Goal: Communication & Community: Answer question/provide support

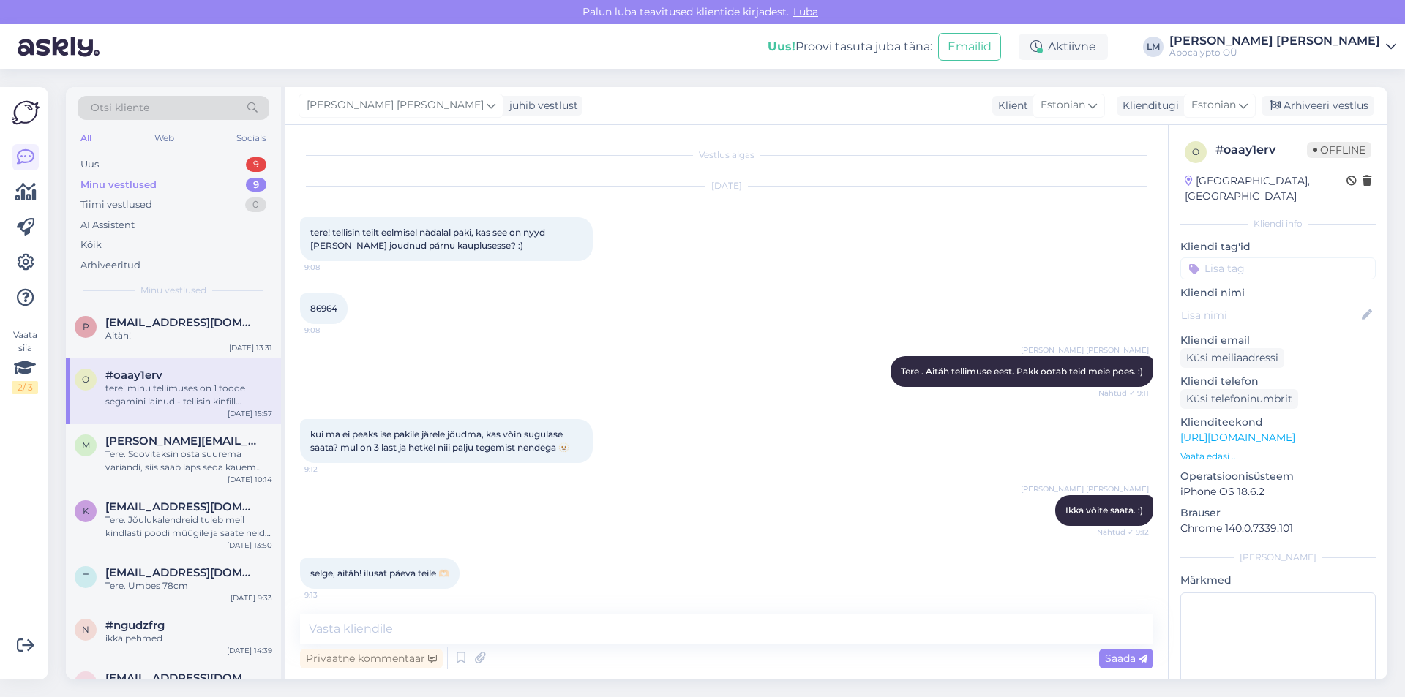
scroll to position [470, 0]
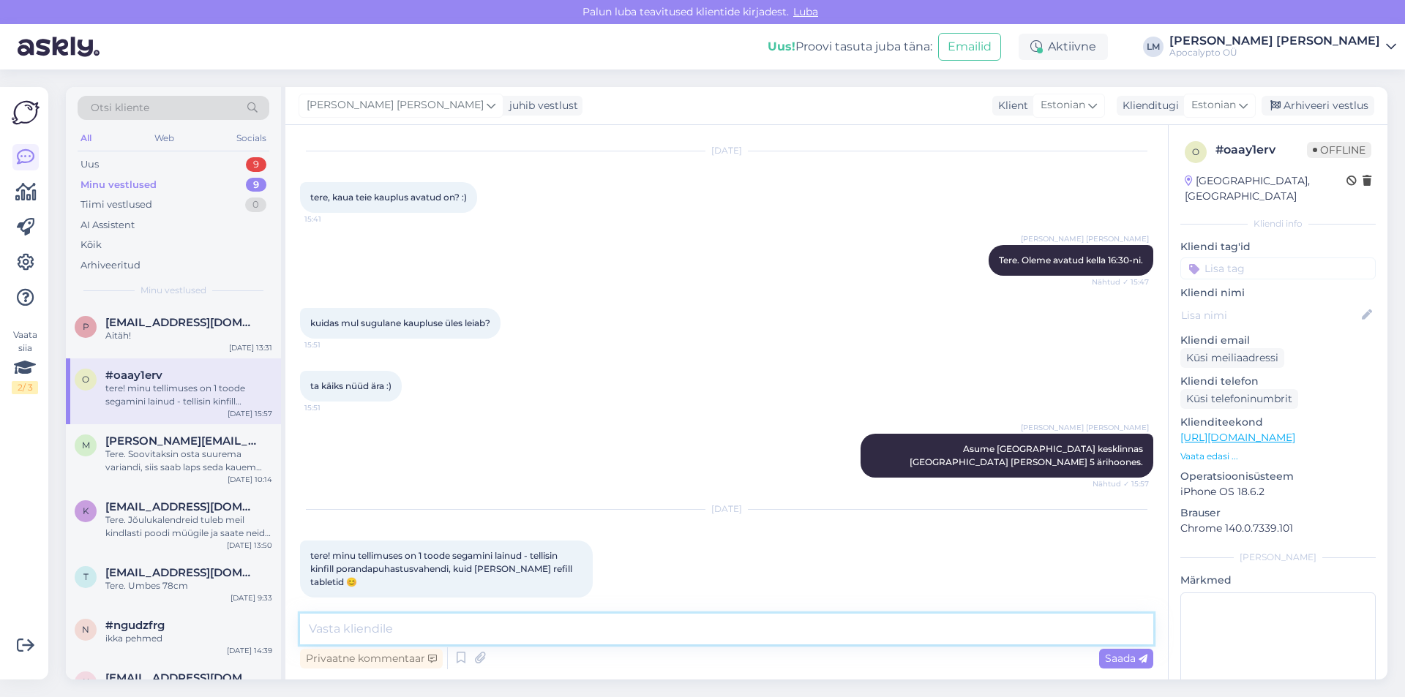
click at [462, 631] on textarea at bounding box center [726, 629] width 853 height 31
type textarea "Tere. Väga vabandan, kuidas on tellimuse number?"
click at [1123, 661] on span "Saada" at bounding box center [1126, 658] width 42 height 13
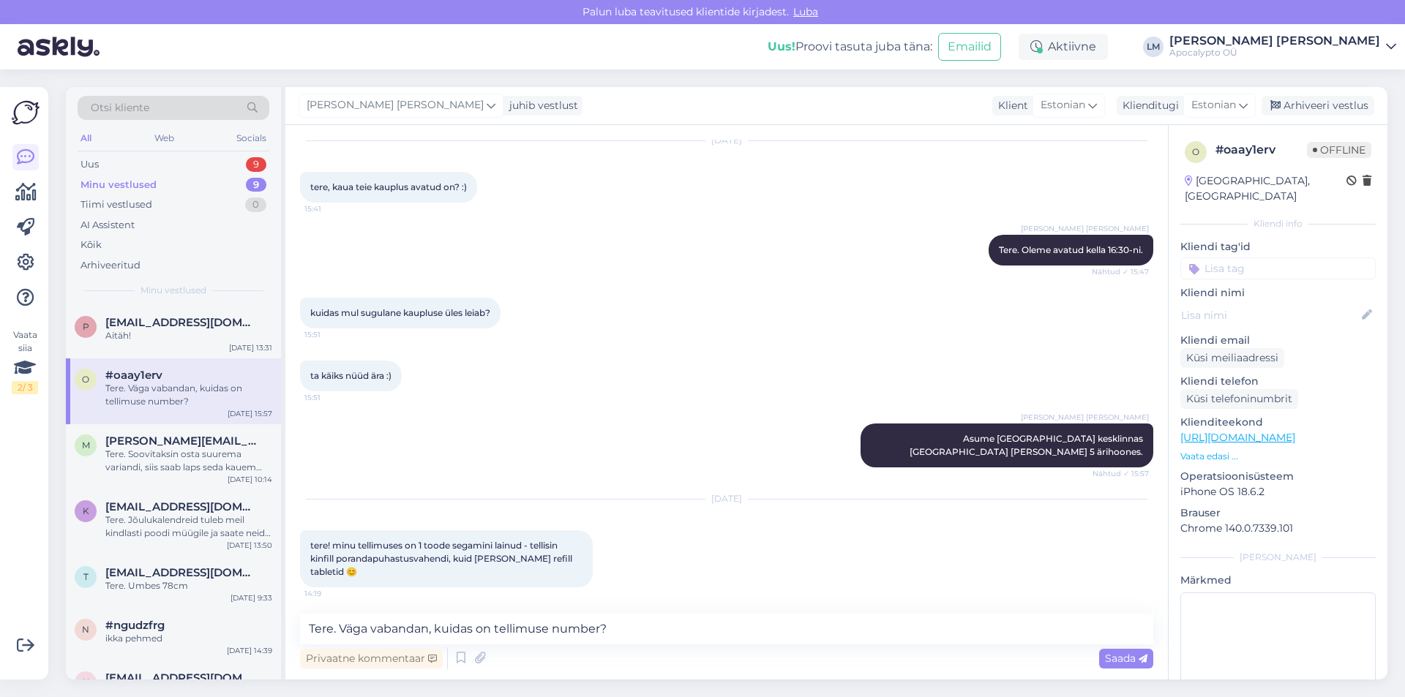
scroll to position [512, 0]
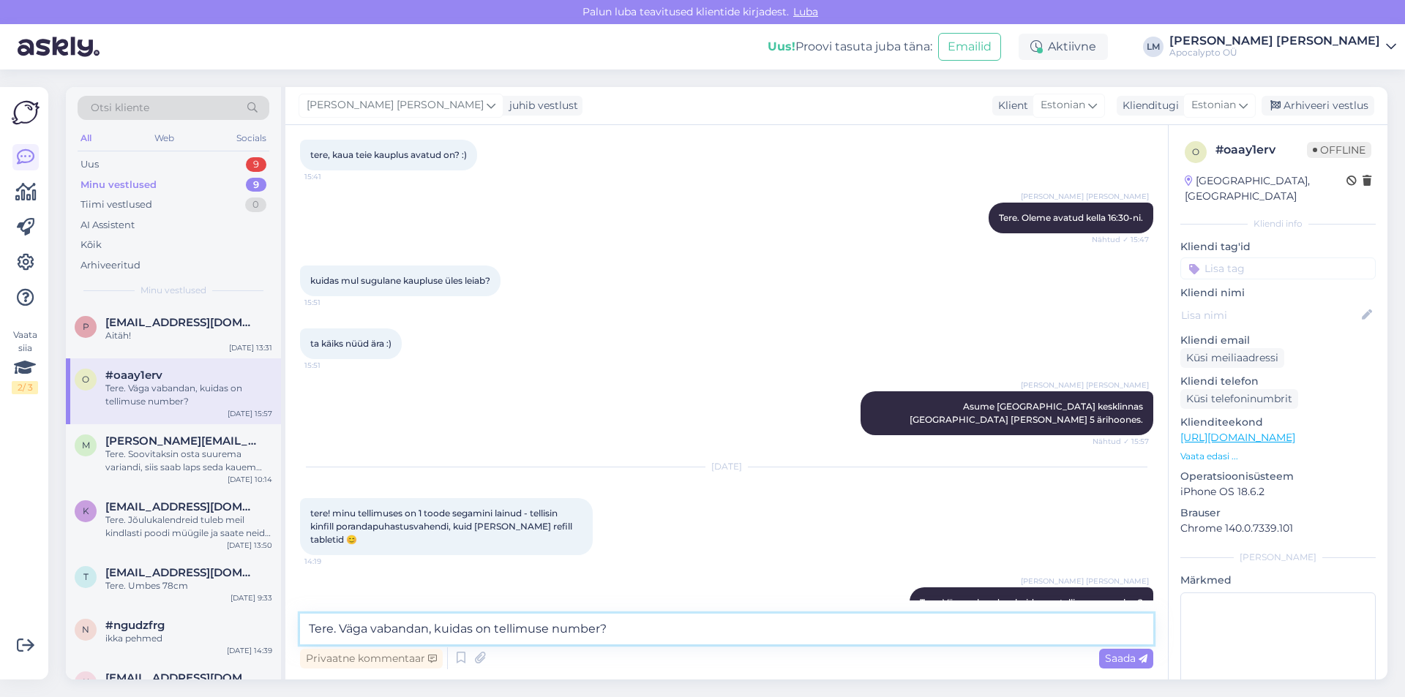
click at [387, 632] on textarea "Tere. Väga vabandan, kuidas on tellimuse number?" at bounding box center [726, 629] width 853 height 31
drag, startPoint x: 357, startPoint y: 634, endPoint x: 247, endPoint y: 620, distance: 111.3
click at [247, 620] on div "Otsi kliente All Web Socials Uus 9 Minu vestlused 9 Tiimi vestlused 0 AI Assist…" at bounding box center [726, 383] width 1321 height 593
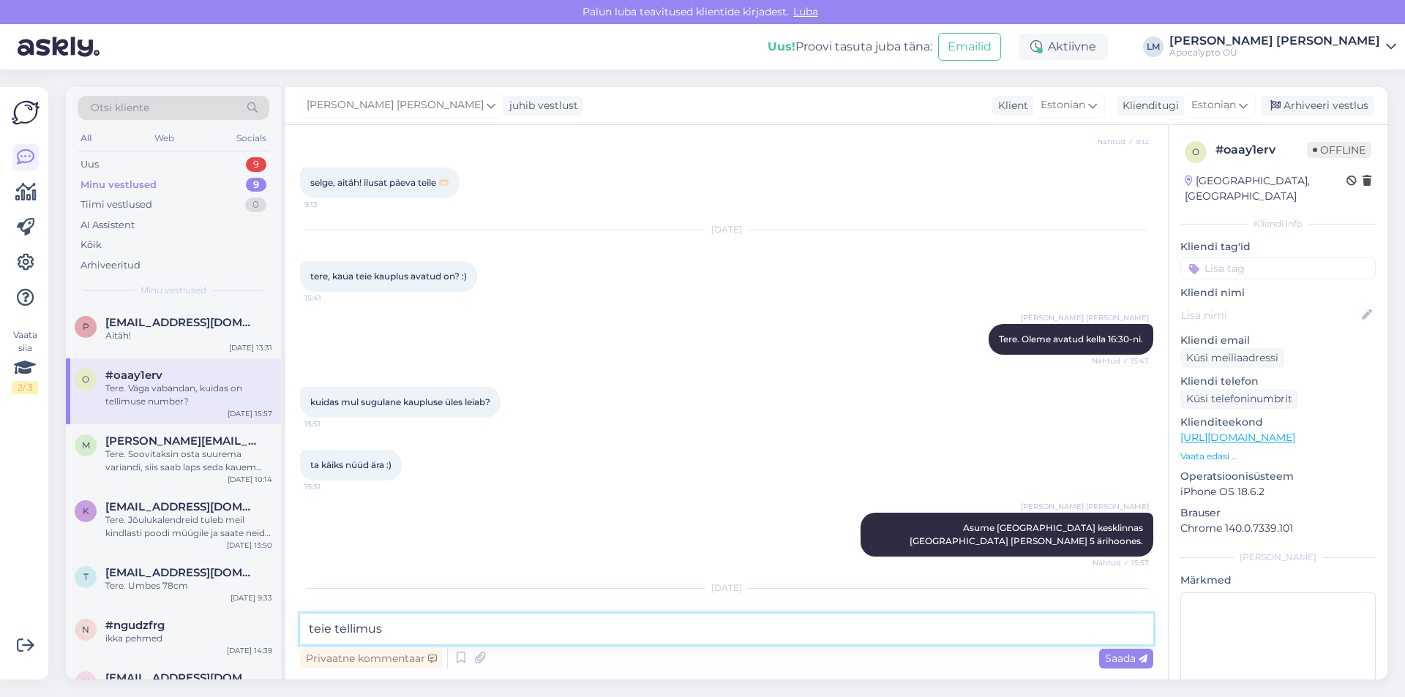
scroll to position [533, 0]
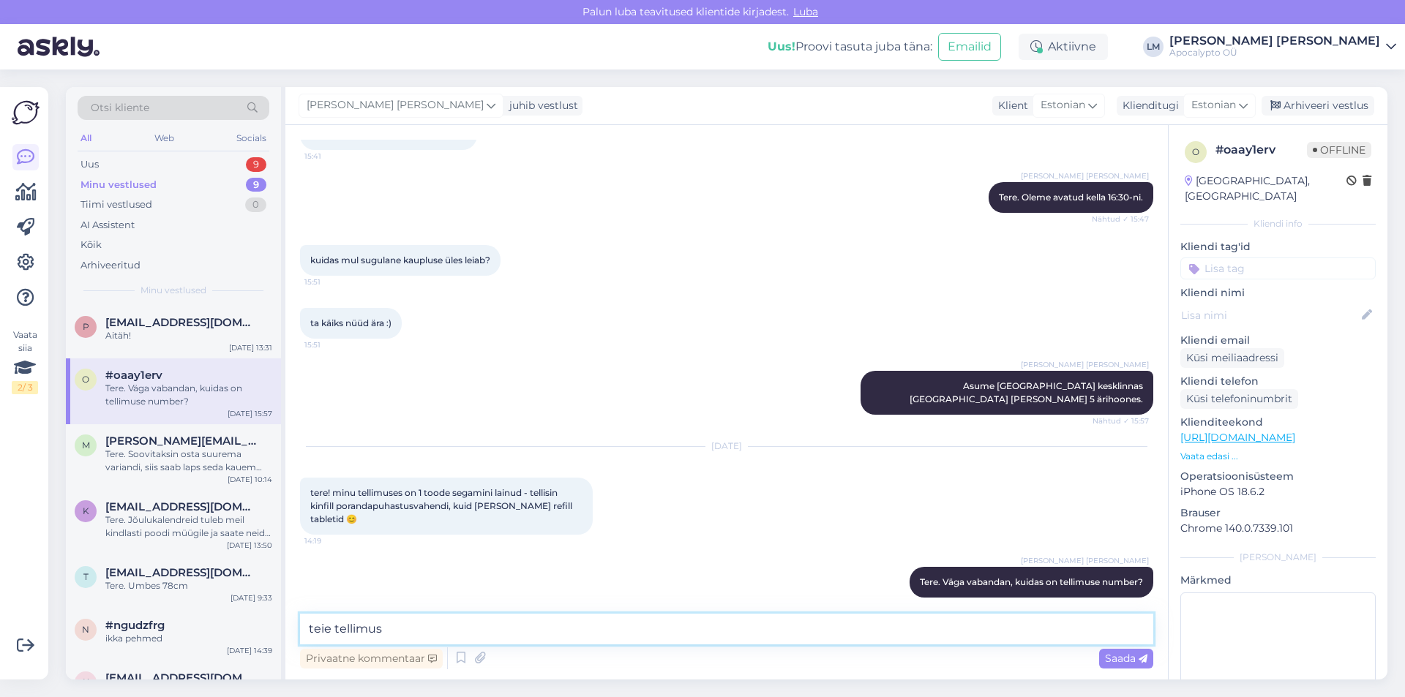
click at [413, 633] on textarea "teie tellimus" at bounding box center [726, 629] width 853 height 31
type textarea "teie tellimus 86964"
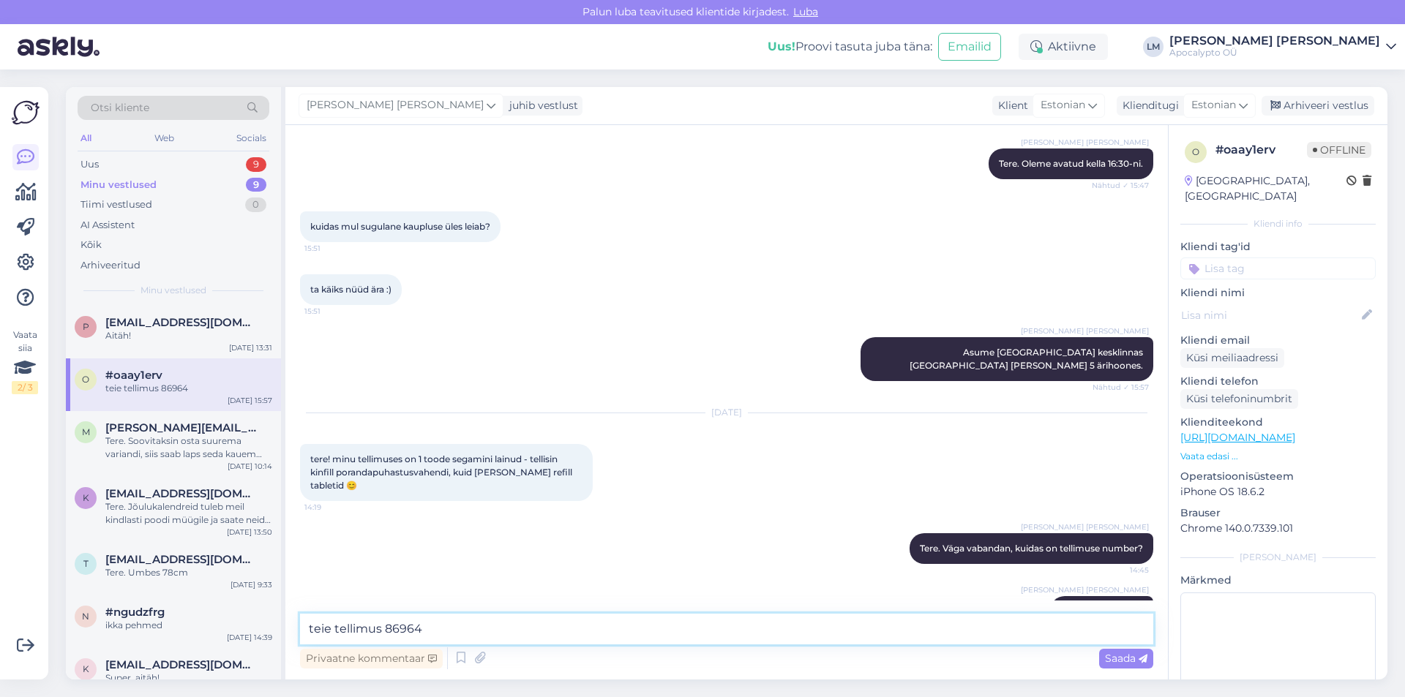
scroll to position [595, 0]
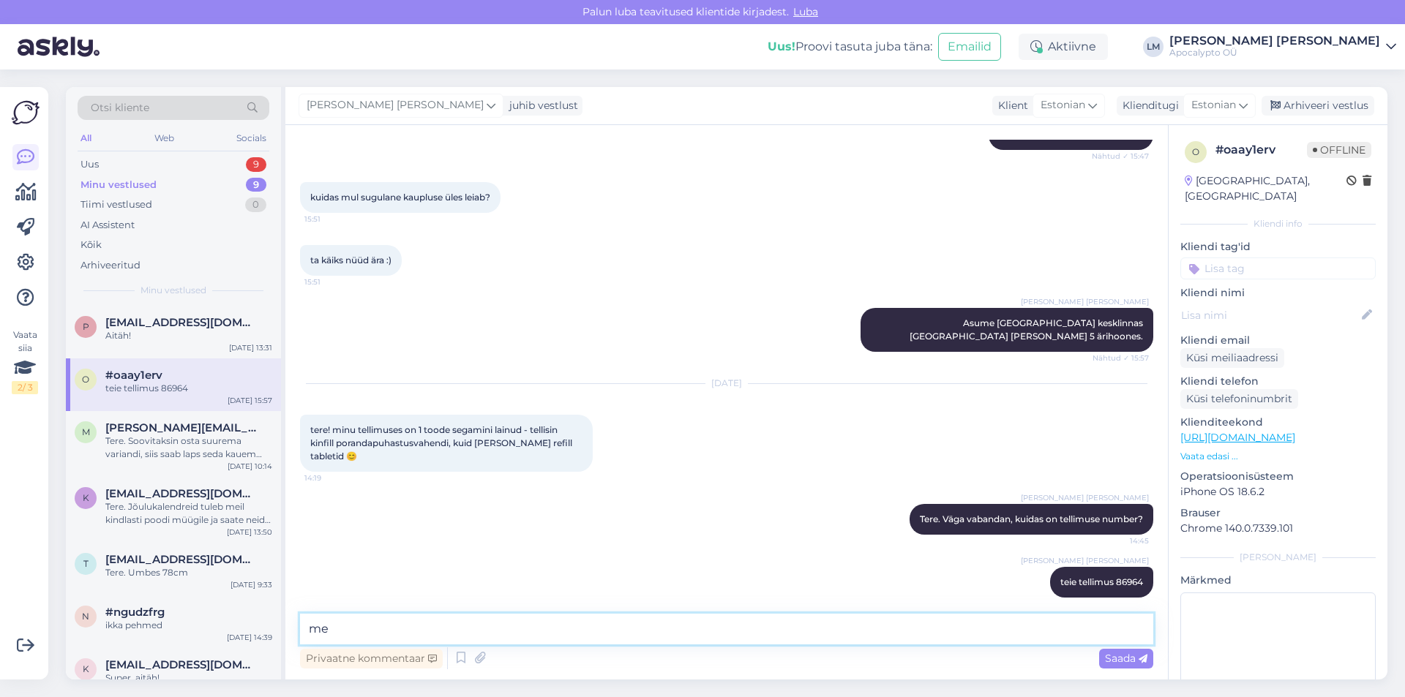
type textarea "m"
type textarea "saate õige toote meie poest kätte. :)"
click at [1123, 654] on span "Saada" at bounding box center [1126, 658] width 42 height 13
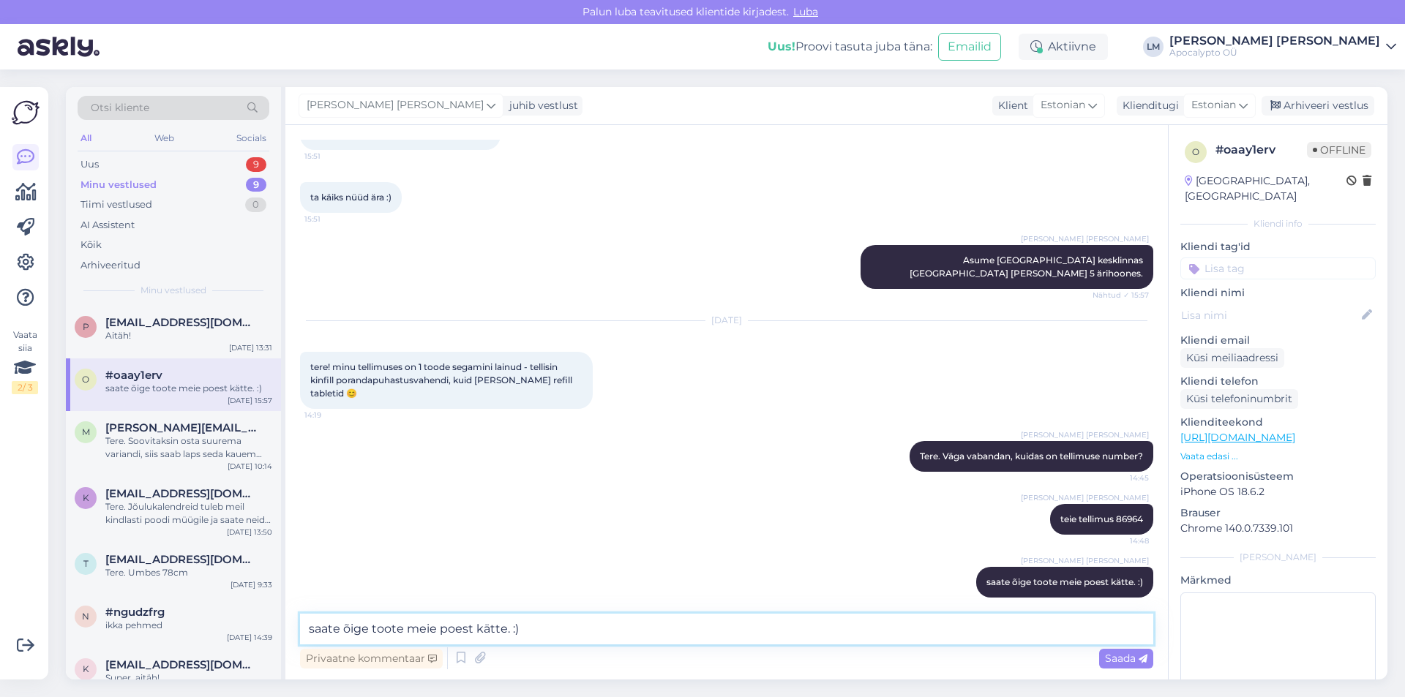
click at [395, 622] on textarea "saate õige toote meie poest kätte. :)" at bounding box center [726, 629] width 853 height 31
type textarea "refille ei pea meile tagasi toome, see oli meiepoolne viga.:)"
click at [1105, 653] on span "Saada" at bounding box center [1126, 658] width 42 height 13
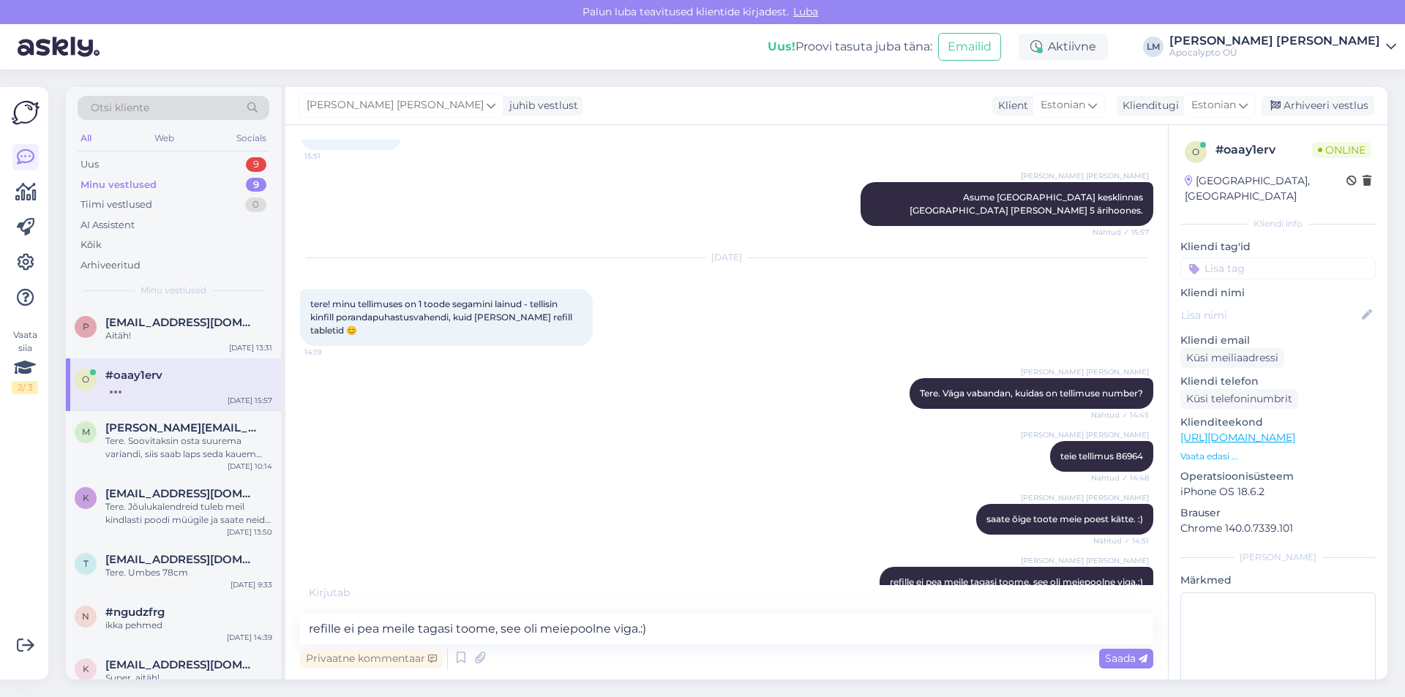
scroll to position [784, 0]
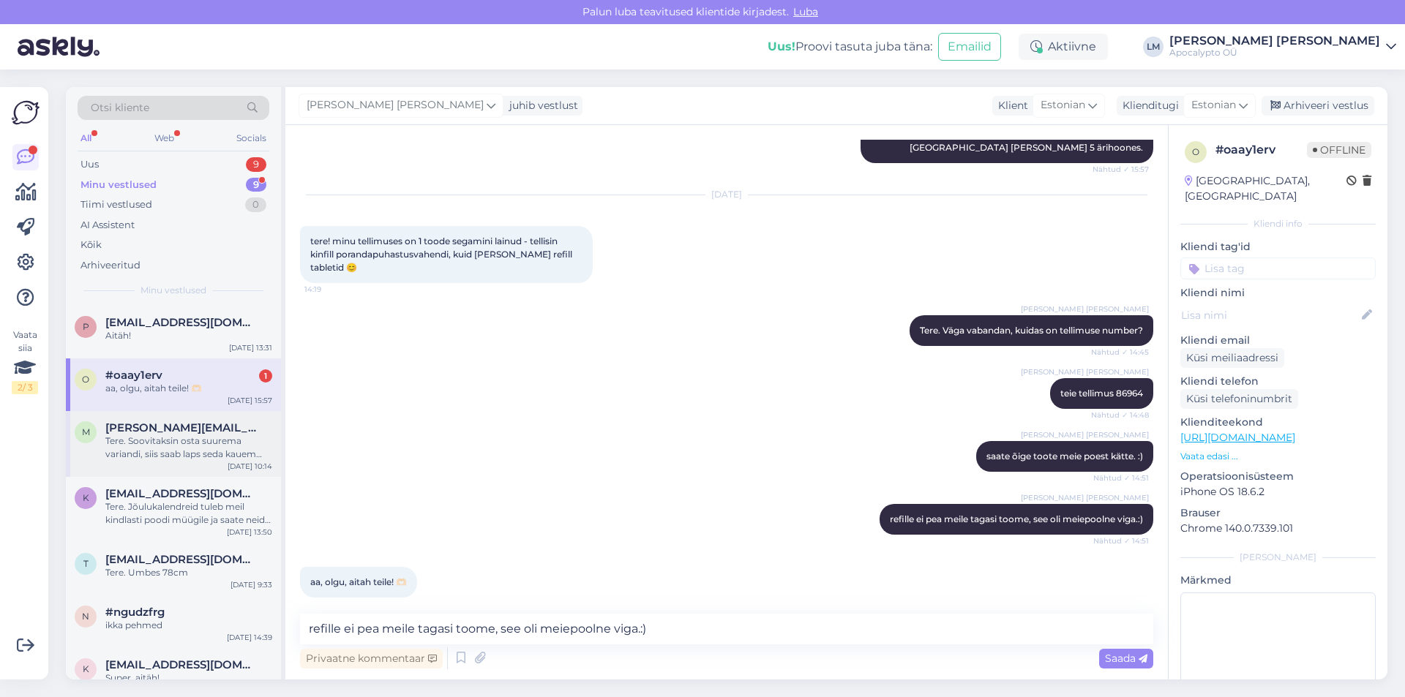
click at [163, 432] on span "[PERSON_NAME][EMAIL_ADDRESS][DOMAIN_NAME]" at bounding box center [181, 427] width 152 height 13
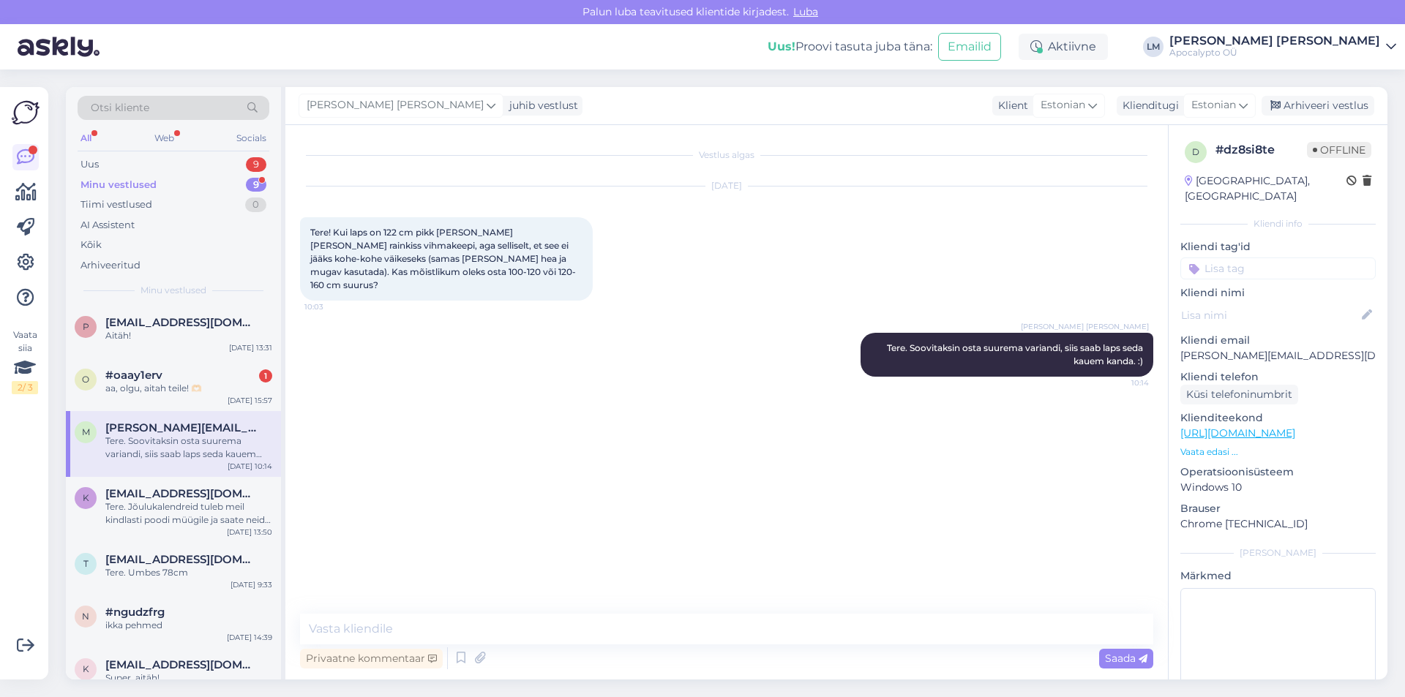
scroll to position [0, 0]
click at [154, 388] on div "aa, olgu, aitah teile! 🫶🏻" at bounding box center [188, 388] width 167 height 13
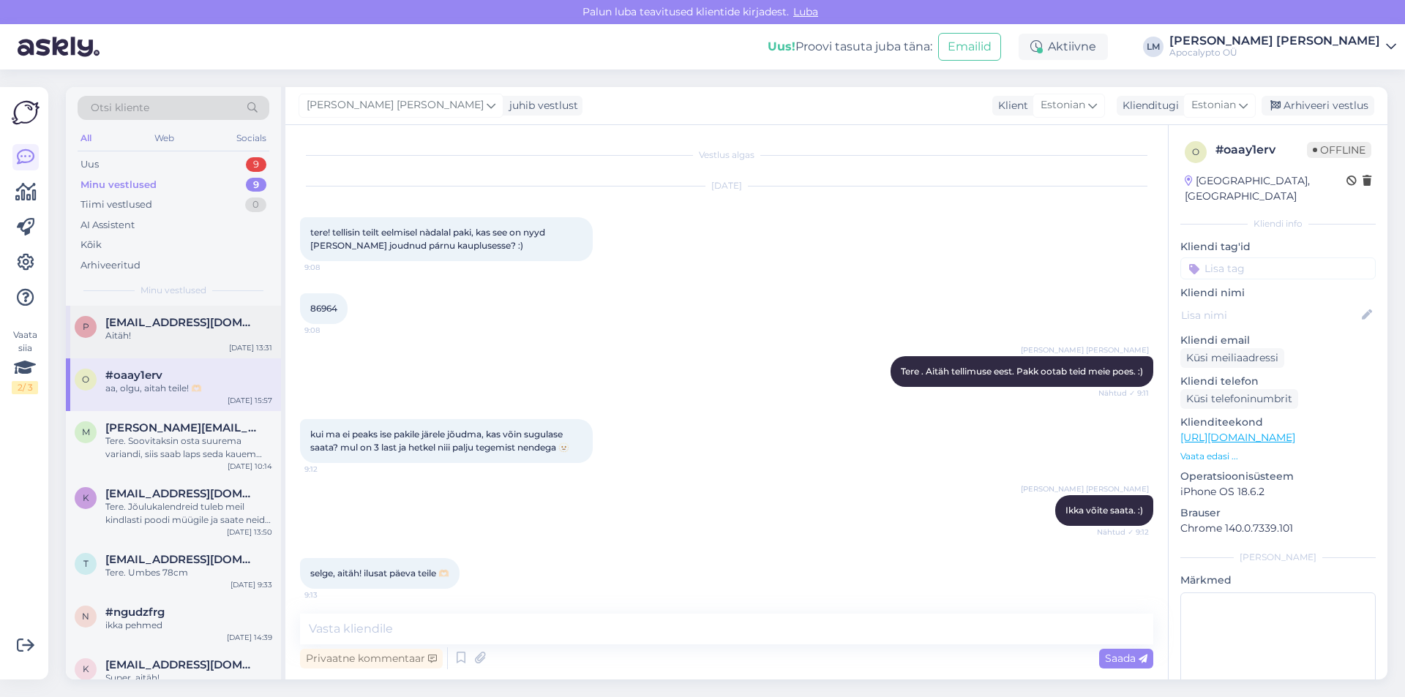
click at [149, 320] on span "[EMAIL_ADDRESS][DOMAIN_NAME]" at bounding box center [181, 322] width 152 height 13
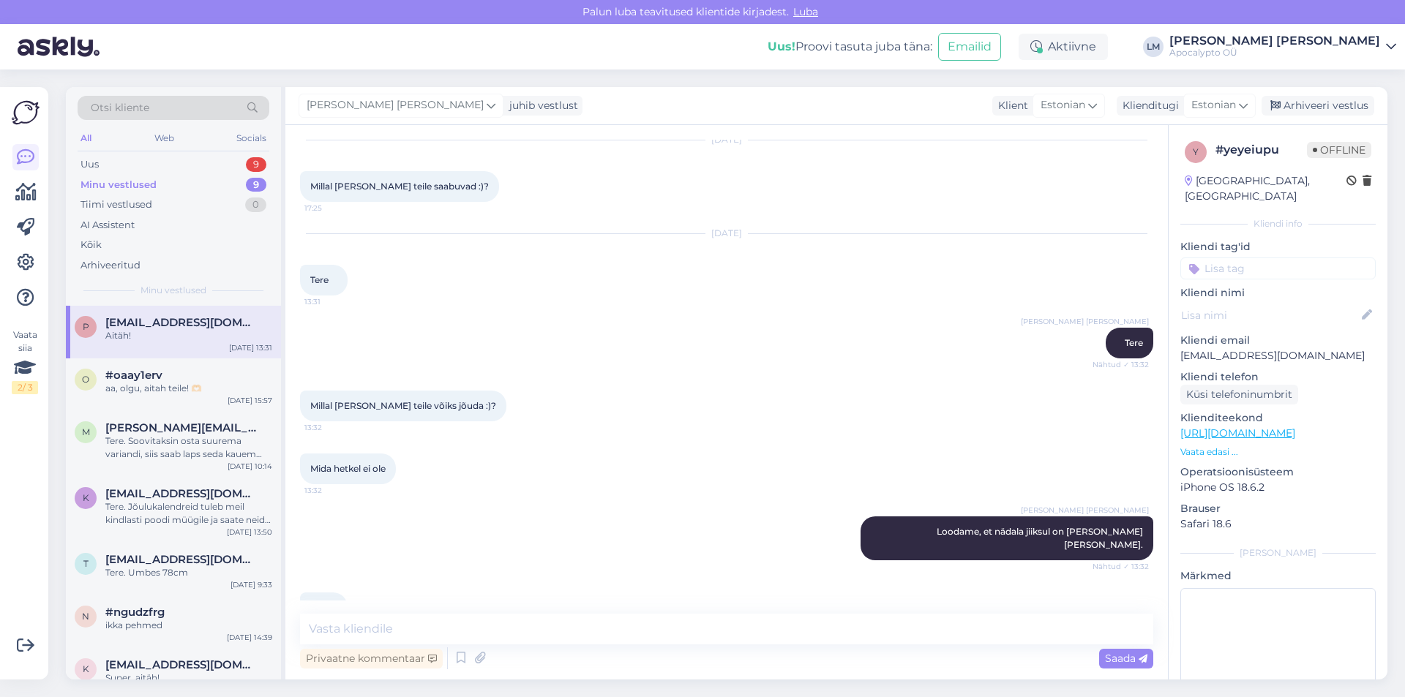
scroll to position [72, 0]
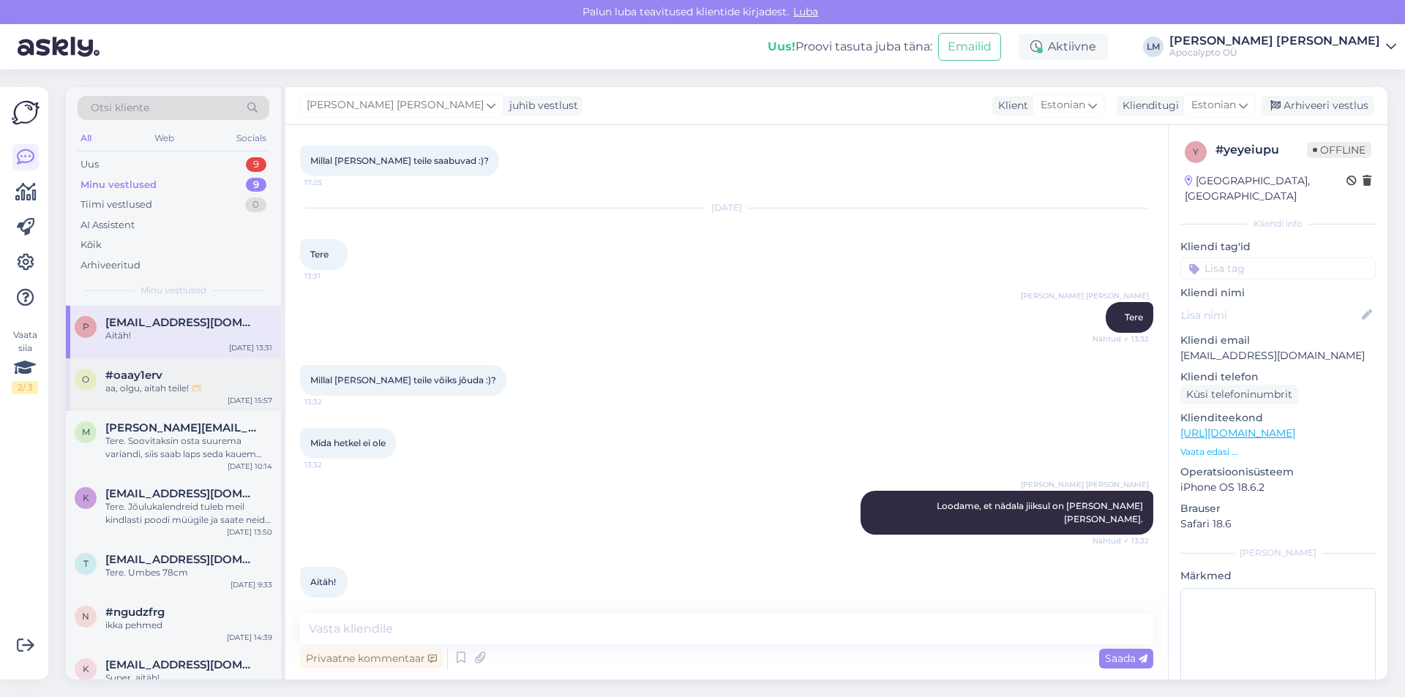
click at [168, 390] on div "aa, olgu, aitah teile! 🫶🏻" at bounding box center [188, 388] width 167 height 13
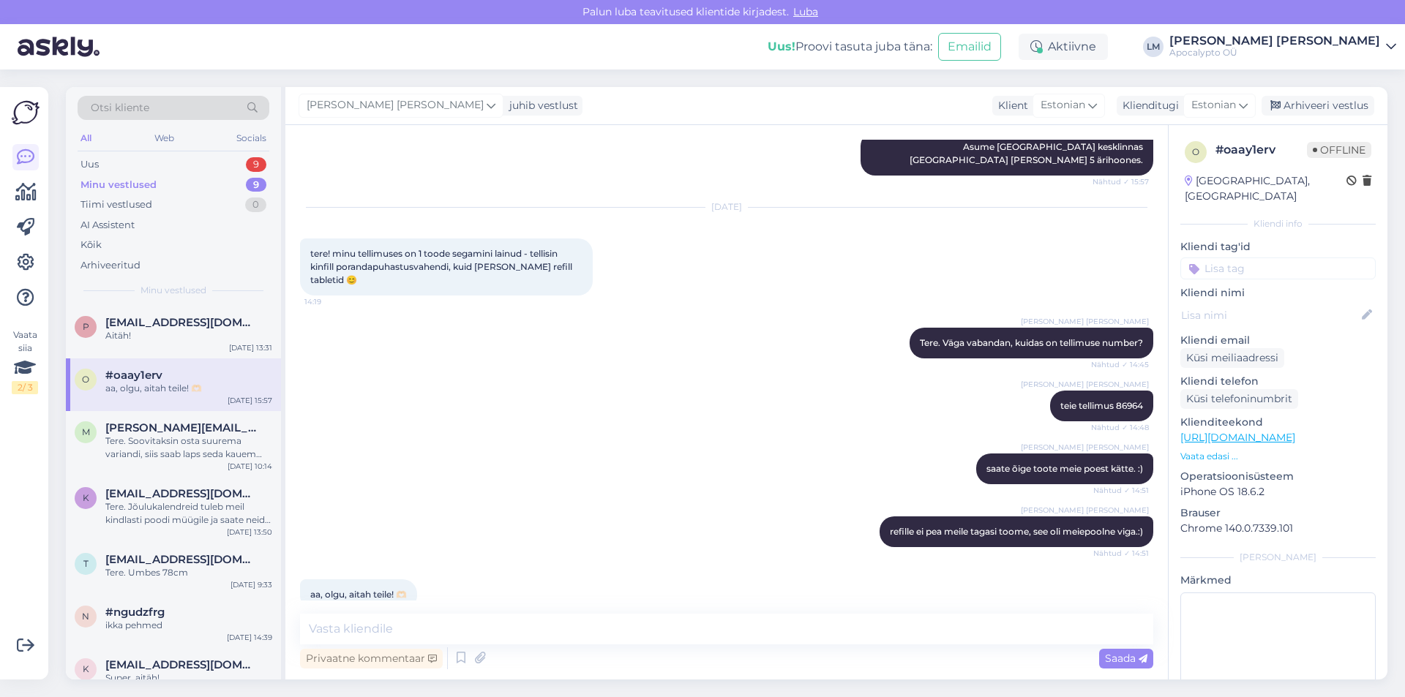
scroll to position [784, 0]
